Goal: Navigation & Orientation: Find specific page/section

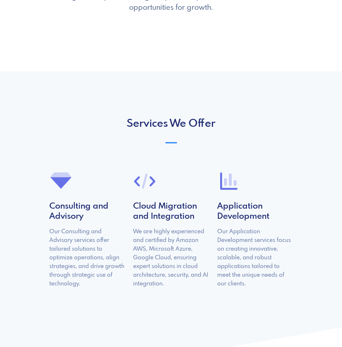
scroll to position [326, 0]
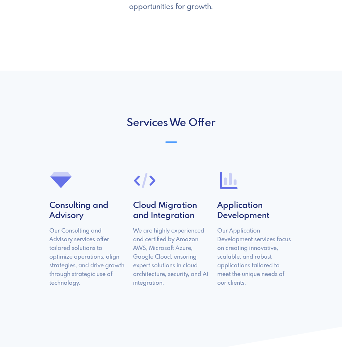
click at [179, 117] on section "Services We Offer ionicons-v5-e Consulting and Advisory Our Consulting and Advi…" at bounding box center [171, 229] width 342 height 316
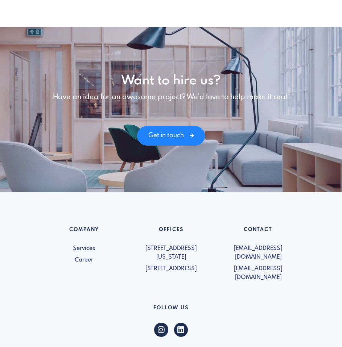
scroll to position [906, 0]
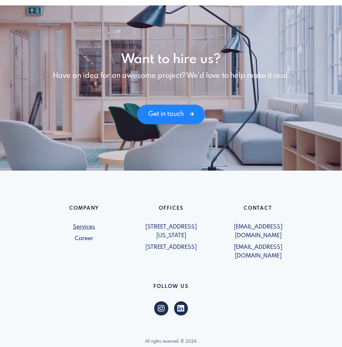
click at [85, 226] on link "Services" at bounding box center [84, 227] width 78 height 9
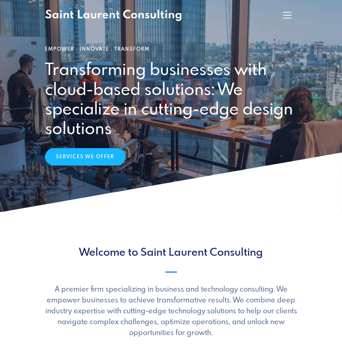
click at [274, 14] on div "Home page Careers Contact Us" at bounding box center [171, 16] width 261 height 16
click at [280, 14] on button at bounding box center [287, 15] width 20 height 14
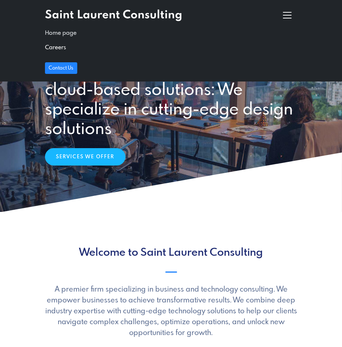
click at [71, 32] on link "Home page" at bounding box center [171, 33] width 252 height 14
